Goal: Information Seeking & Learning: Find specific fact

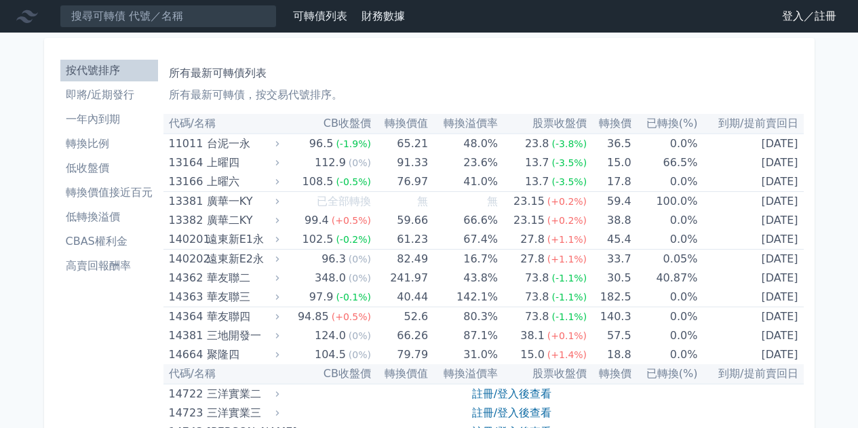
click at [223, 31] on nav "可轉債列表 財務數據 可轉債列表 財務數據 登入／註冊 登入／註冊" at bounding box center [429, 16] width 858 height 33
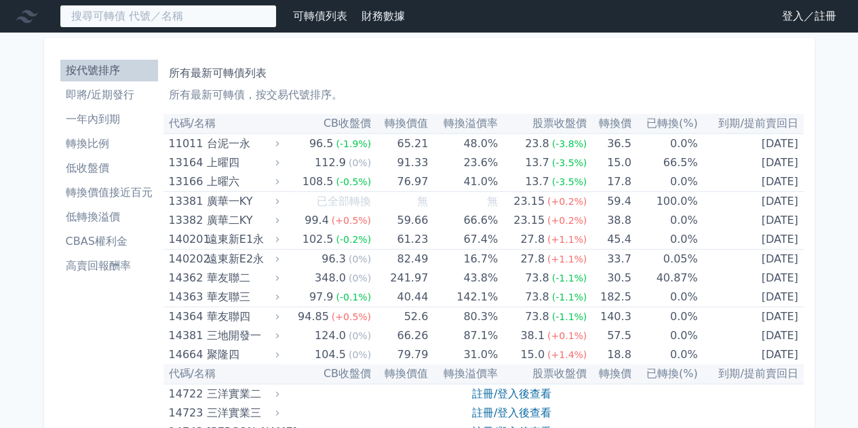
click at [231, 20] on input at bounding box center [168, 16] width 217 height 23
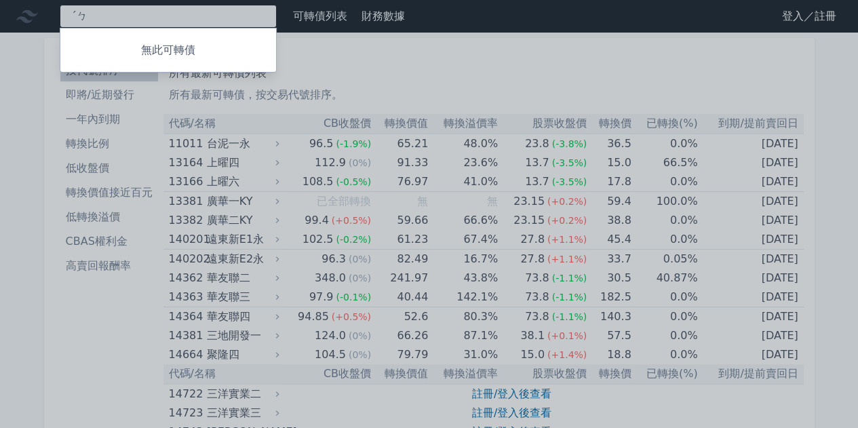
type input "ˊ"
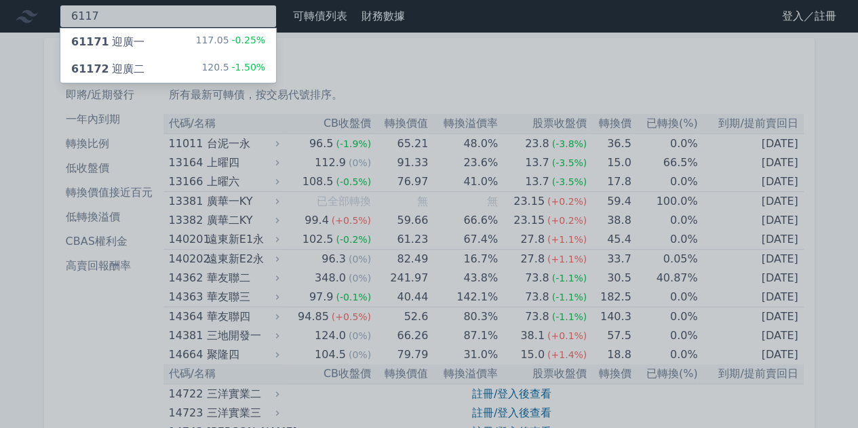
type input "6117"
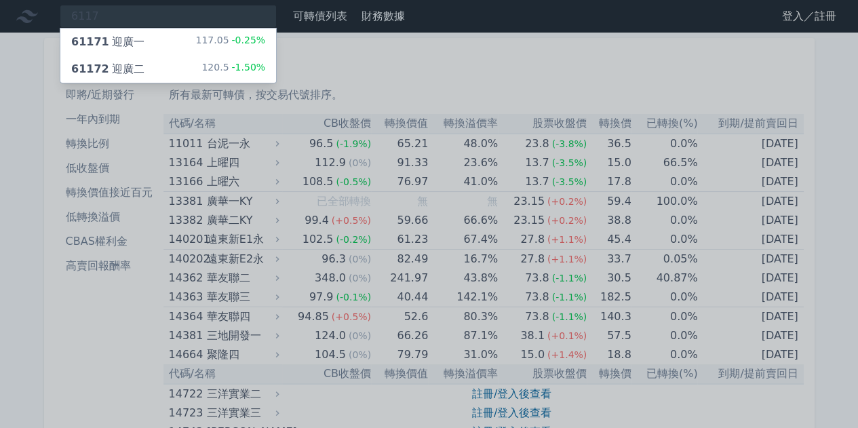
click at [251, 58] on div "61172 迎廣二 120.5 -1.50%" at bounding box center [168, 69] width 216 height 27
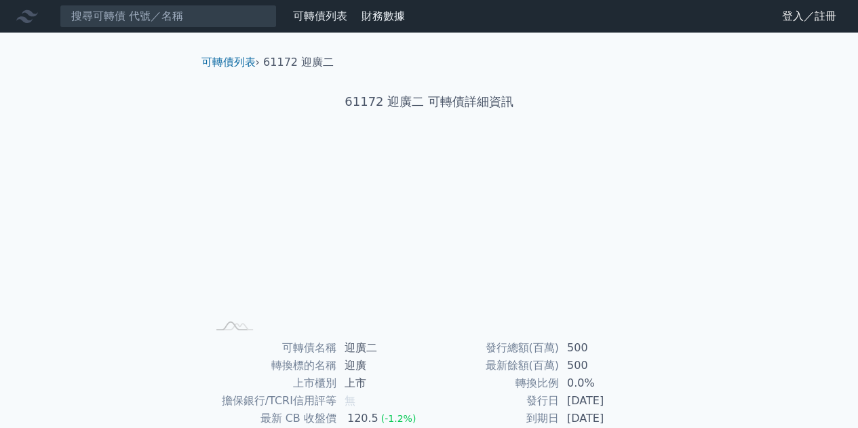
scroll to position [200, 0]
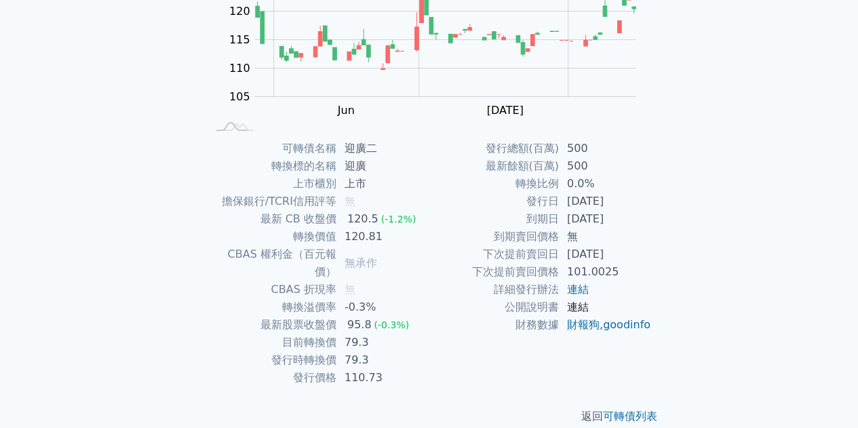
click at [578, 301] on link "連結" at bounding box center [578, 307] width 22 height 13
